Goal: Information Seeking & Learning: Learn about a topic

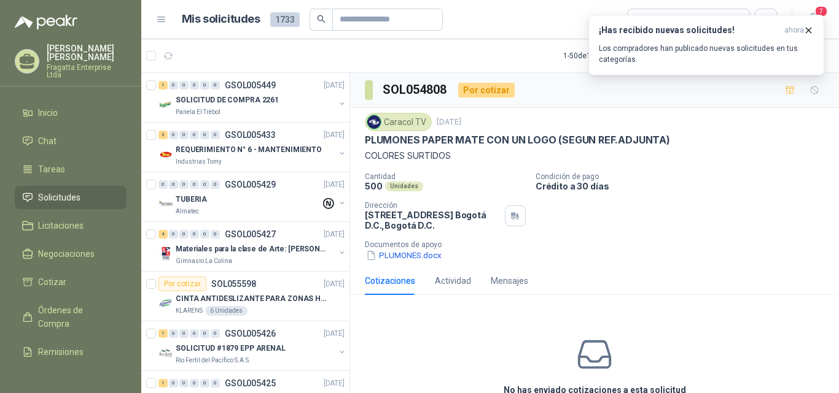
scroll to position [32, 0]
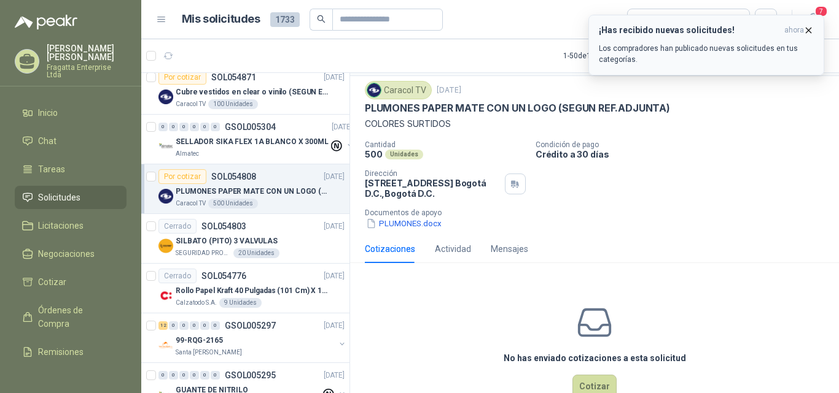
click at [722, 46] on p "Los compradores han publicado nuevas solicitudes en tus categorías." at bounding box center [705, 54] width 215 height 22
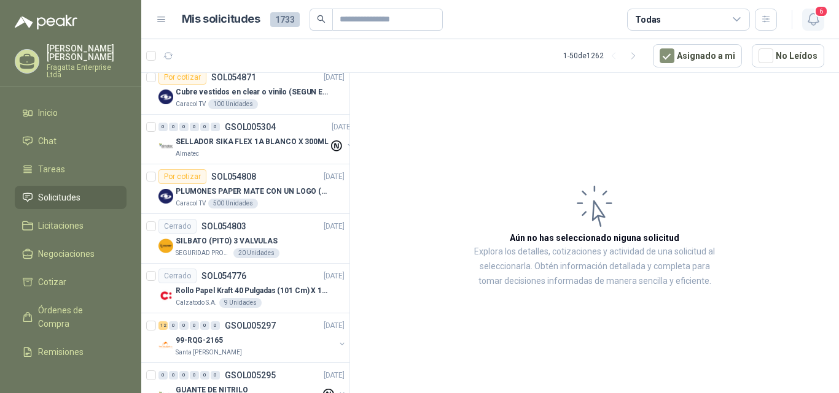
click at [819, 18] on icon "button" at bounding box center [812, 19] width 15 height 15
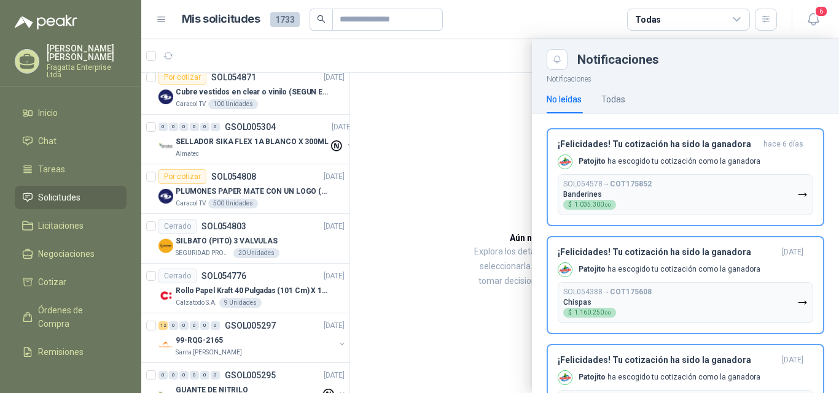
drag, startPoint x: 344, startPoint y: 355, endPoint x: 362, endPoint y: 92, distance: 263.4
click at [362, 92] on div at bounding box center [489, 216] width 697 height 354
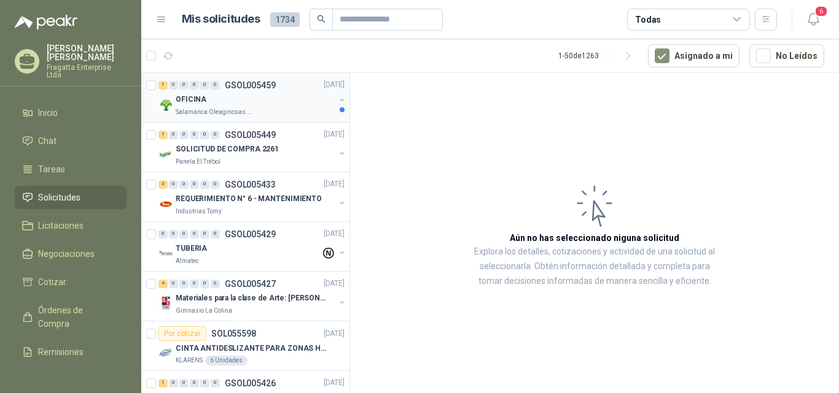
click at [225, 104] on div "OFICINA" at bounding box center [255, 100] width 159 height 15
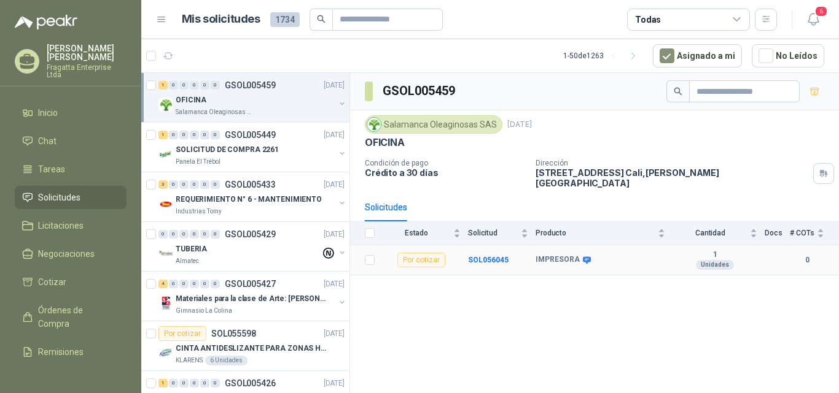
click at [546, 256] on b "IMPRESORA" at bounding box center [557, 260] width 44 height 10
click at [546, 255] on b "IMPRESORA" at bounding box center [557, 260] width 44 height 10
click at [282, 112] on div "Salamanca Oleaginosas SAS" at bounding box center [255, 112] width 159 height 10
